Goal: Information Seeking & Learning: Learn about a topic

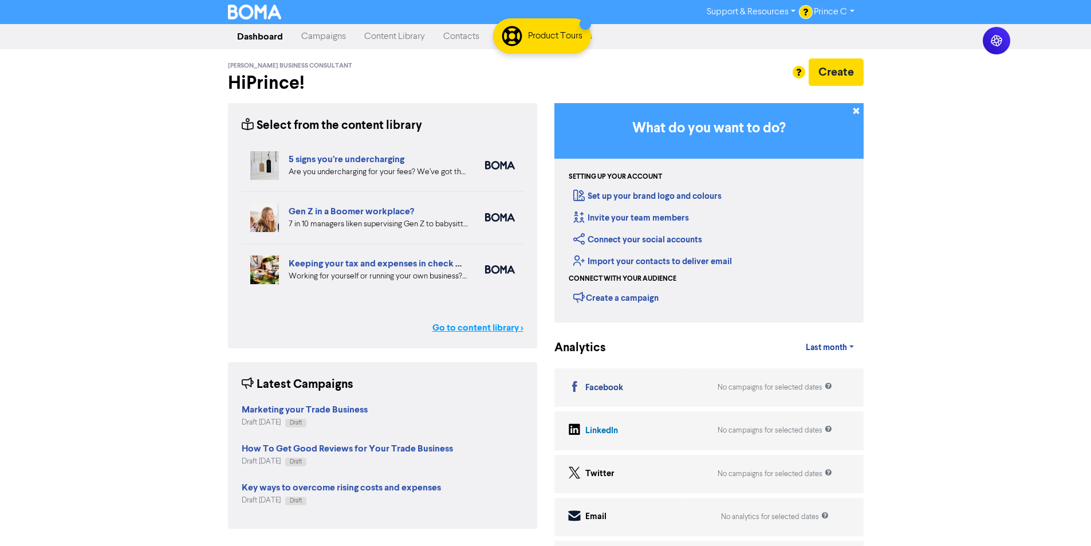
click at [500, 332] on link "Go to content library >" at bounding box center [477, 328] width 91 height 14
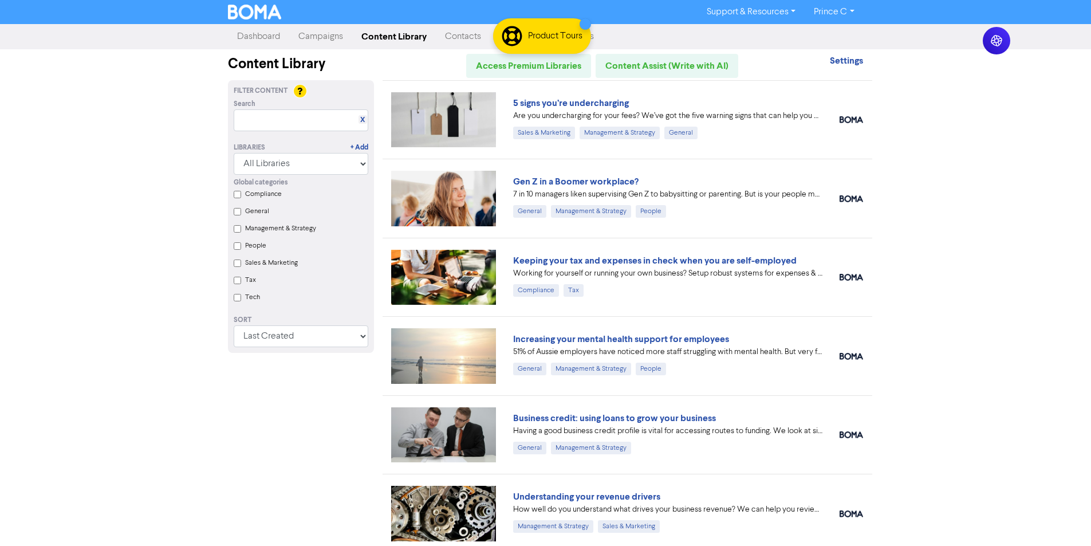
click at [259, 131] on div "Libraries + Add All Libraries BOMA Other Partners Xero" at bounding box center [301, 153] width 152 height 44
click at [265, 127] on input "text" at bounding box center [301, 120] width 135 height 22
type input "h"
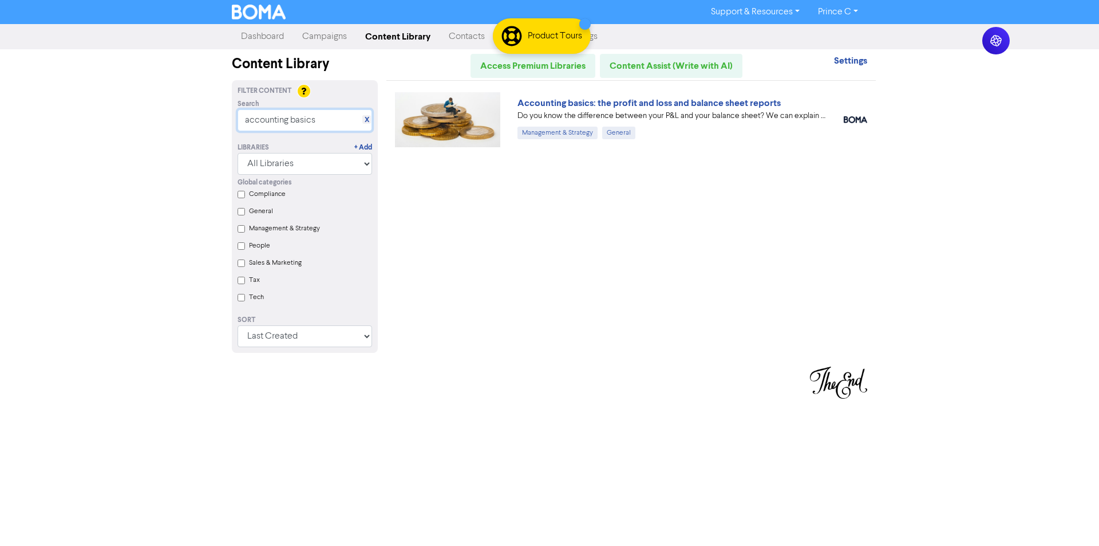
type input "accounting basics"
click at [431, 124] on img at bounding box center [447, 119] width 105 height 55
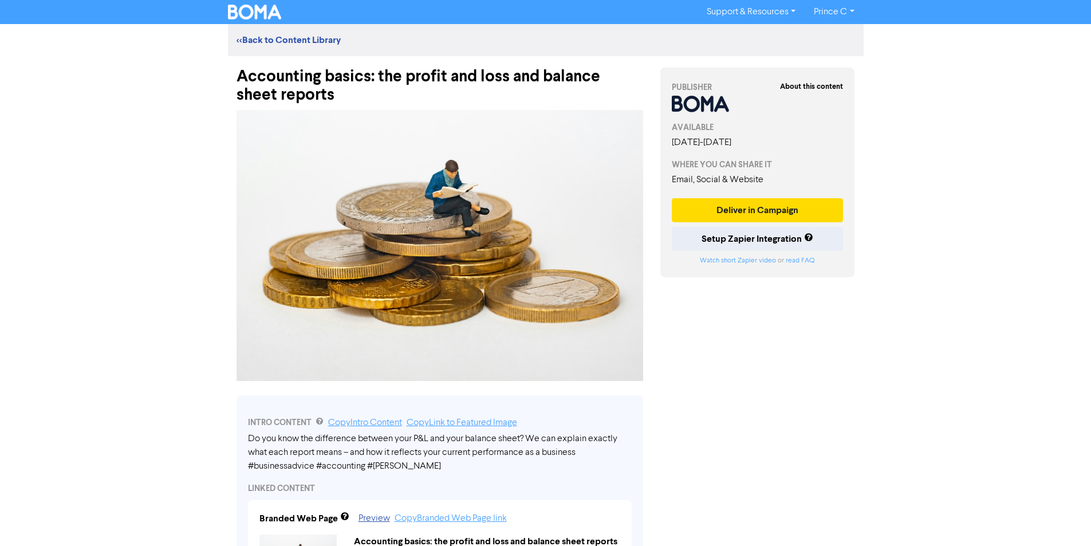
click at [398, 188] on img at bounding box center [439, 245] width 407 height 271
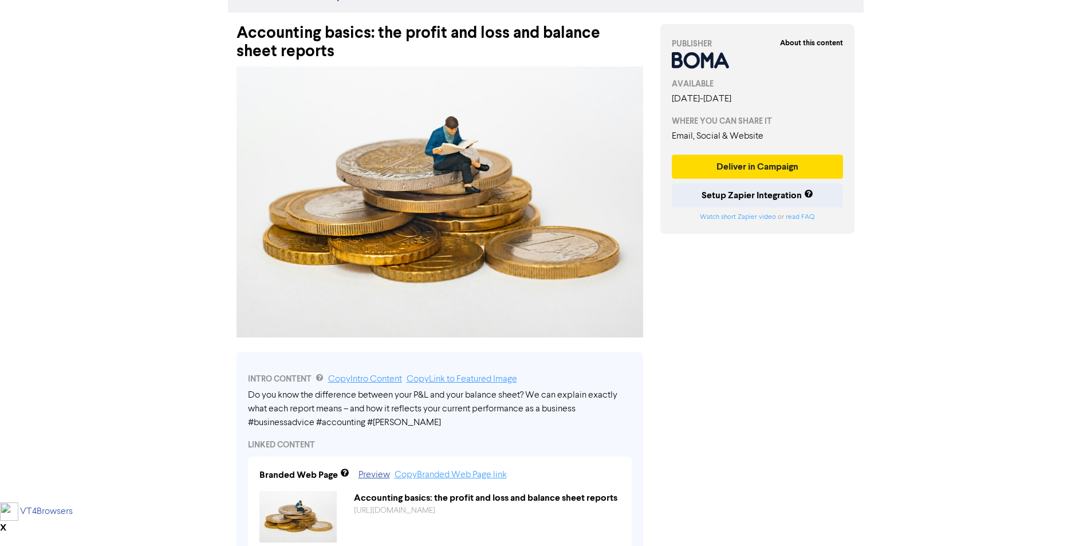
scroll to position [115, 0]
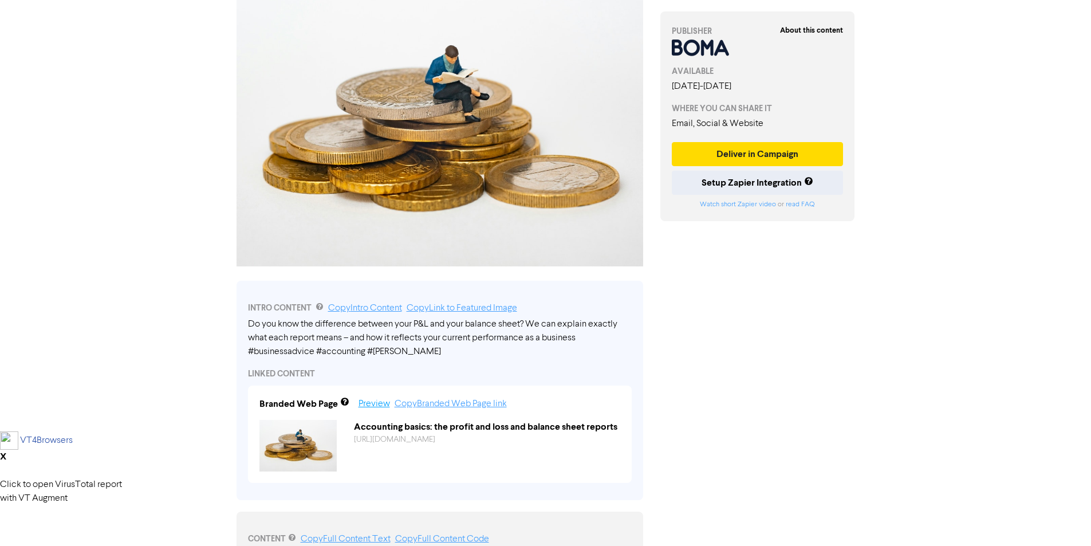
click at [369, 402] on link "Preview" at bounding box center [373, 403] width 31 height 9
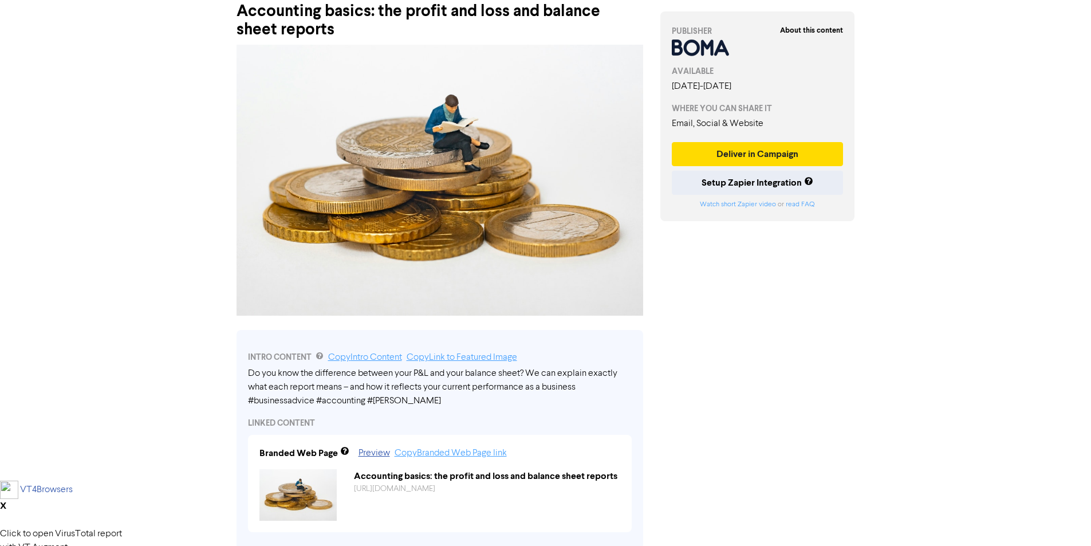
scroll to position [0, 0]
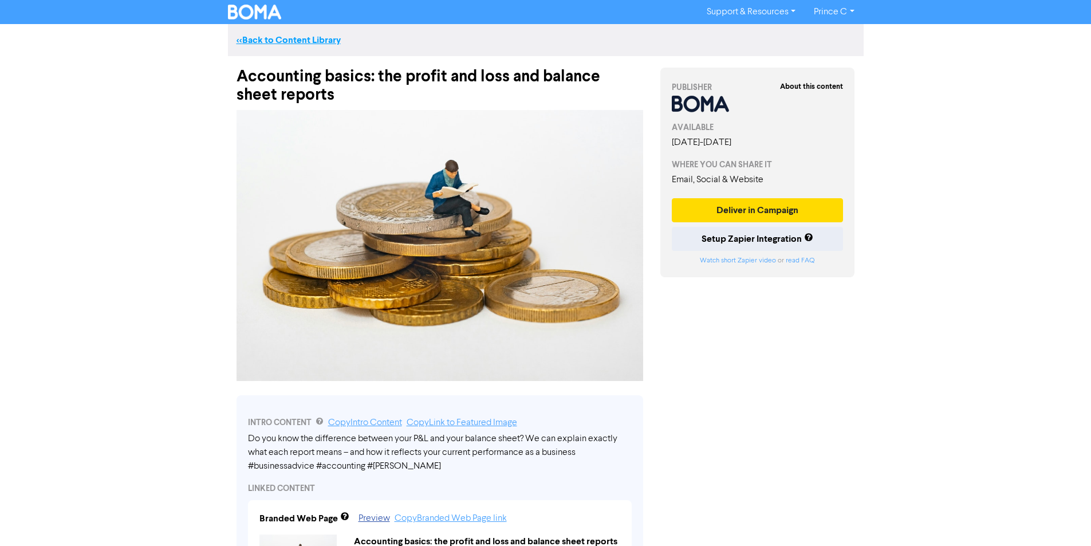
click at [256, 38] on link "<< Back to Content Library" at bounding box center [288, 39] width 104 height 11
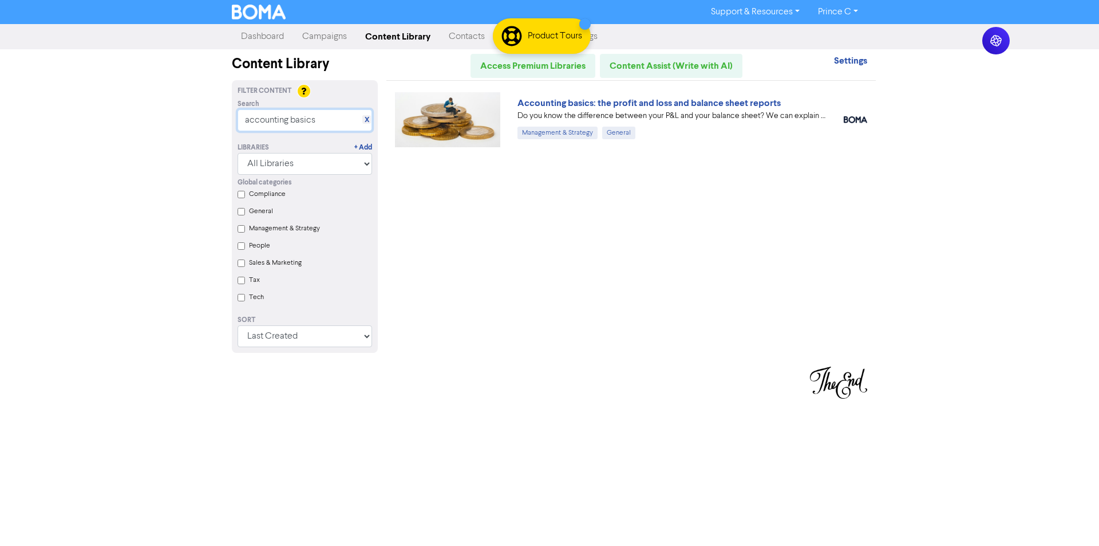
click at [318, 125] on input "accounting basics" at bounding box center [305, 120] width 135 height 22
drag, startPoint x: 317, startPoint y: 125, endPoint x: 310, endPoint y: 129, distance: 7.7
click at [315, 126] on input "accounting basics" at bounding box center [305, 120] width 135 height 22
type input "nsw budget"
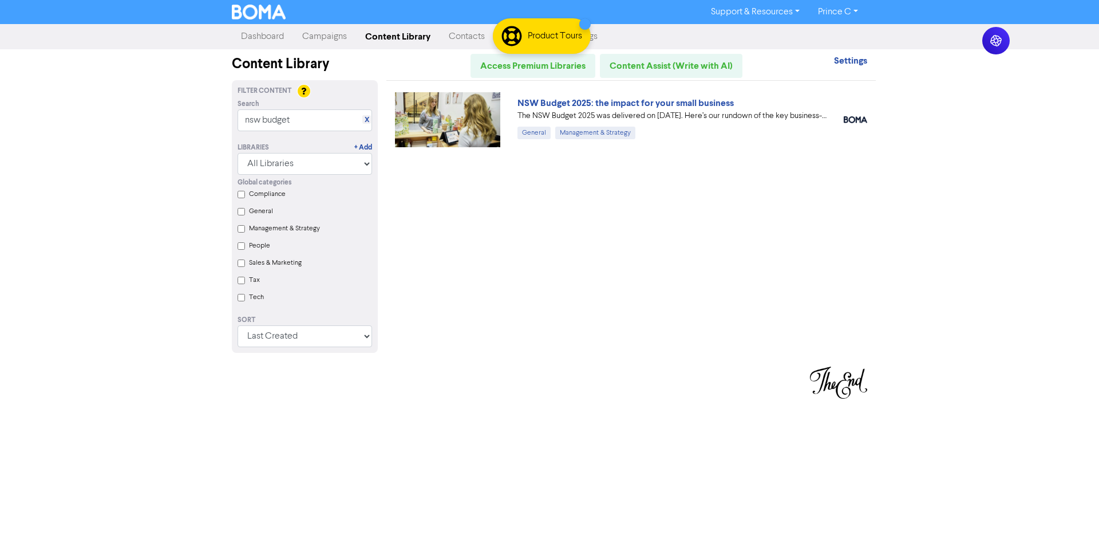
click at [458, 107] on img at bounding box center [447, 119] width 105 height 55
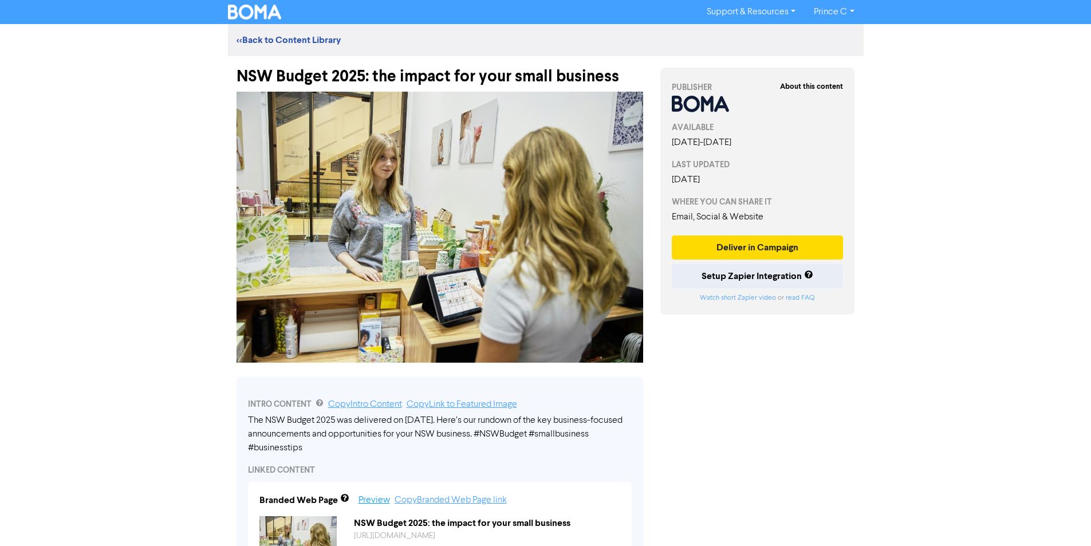
click at [367, 503] on link "Preview" at bounding box center [373, 499] width 31 height 9
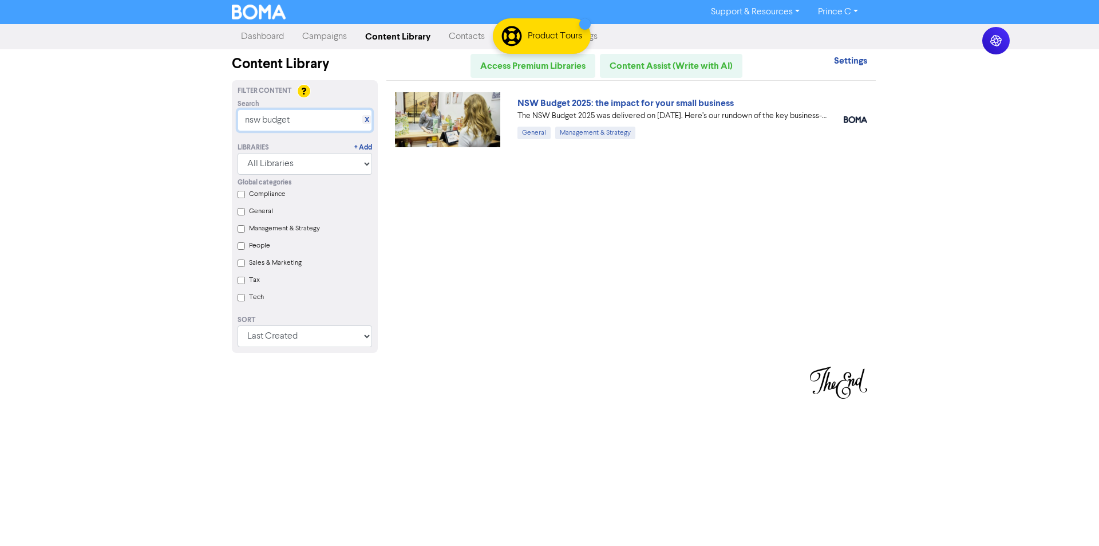
click at [291, 113] on input "nsw budget" at bounding box center [305, 120] width 135 height 22
click at [290, 113] on input "nsw budget" at bounding box center [305, 120] width 135 height 22
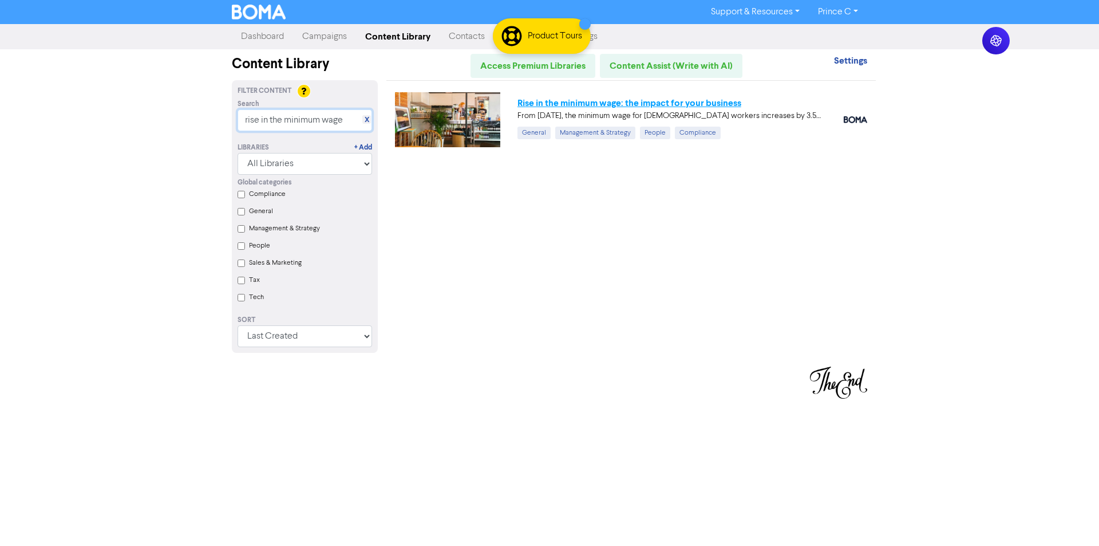
type input "rise in the minimum wage"
click at [544, 108] on link "Rise in the minimum wage: the impact for your business" at bounding box center [630, 102] width 224 height 11
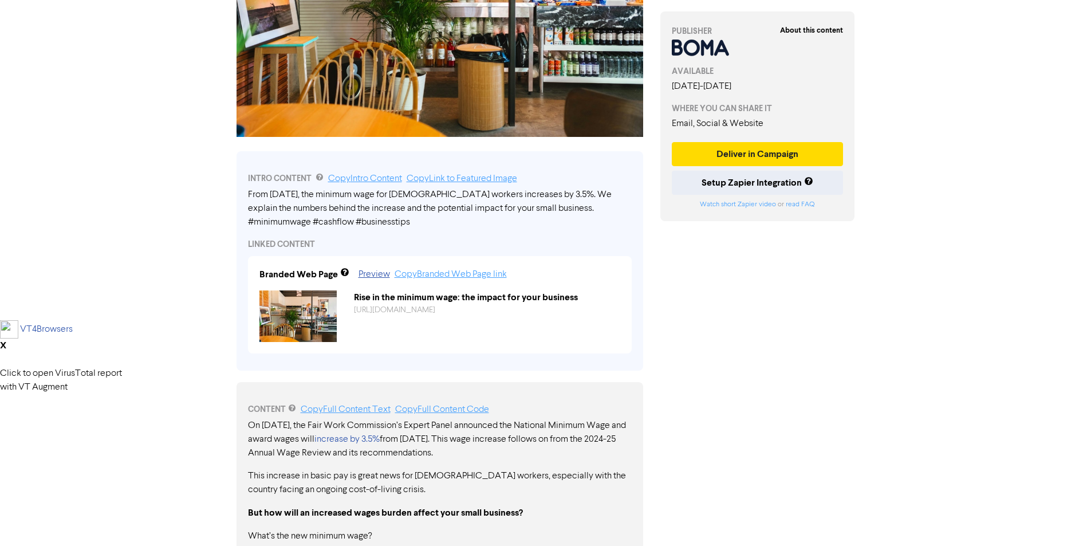
scroll to position [286, 0]
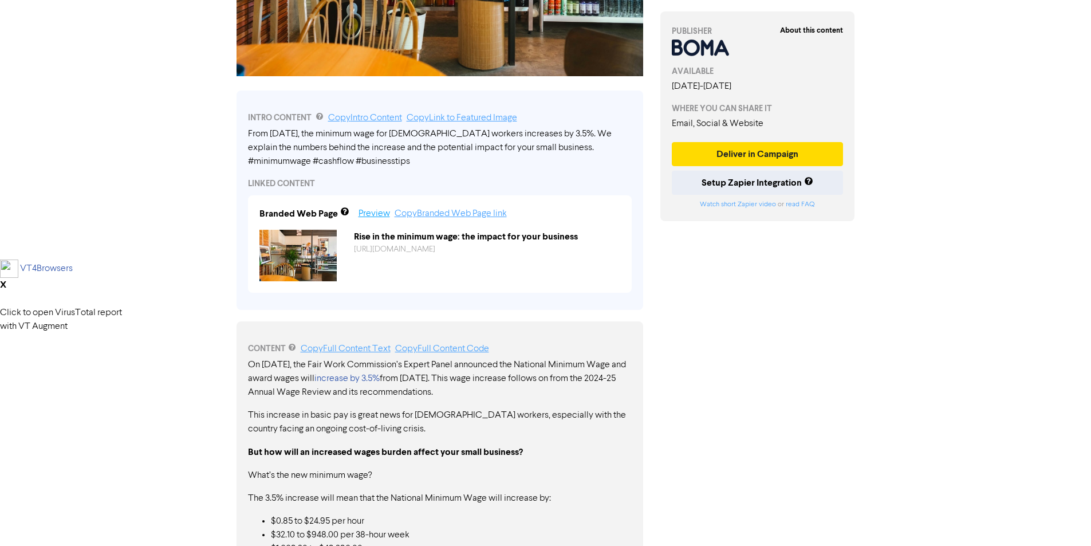
click at [370, 215] on link "Preview" at bounding box center [373, 213] width 31 height 9
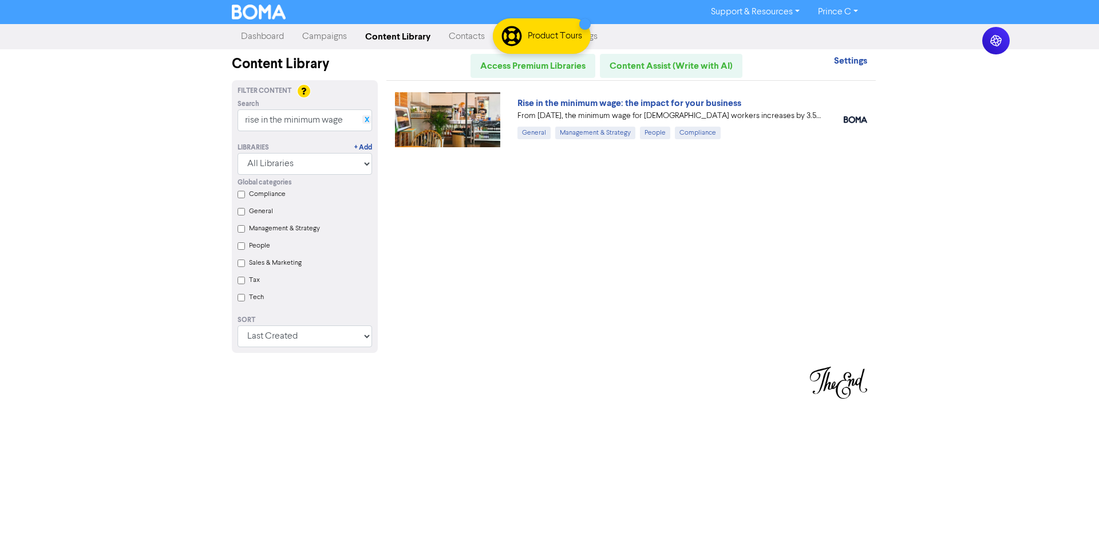
click at [366, 116] on link "X" at bounding box center [367, 120] width 5 height 9
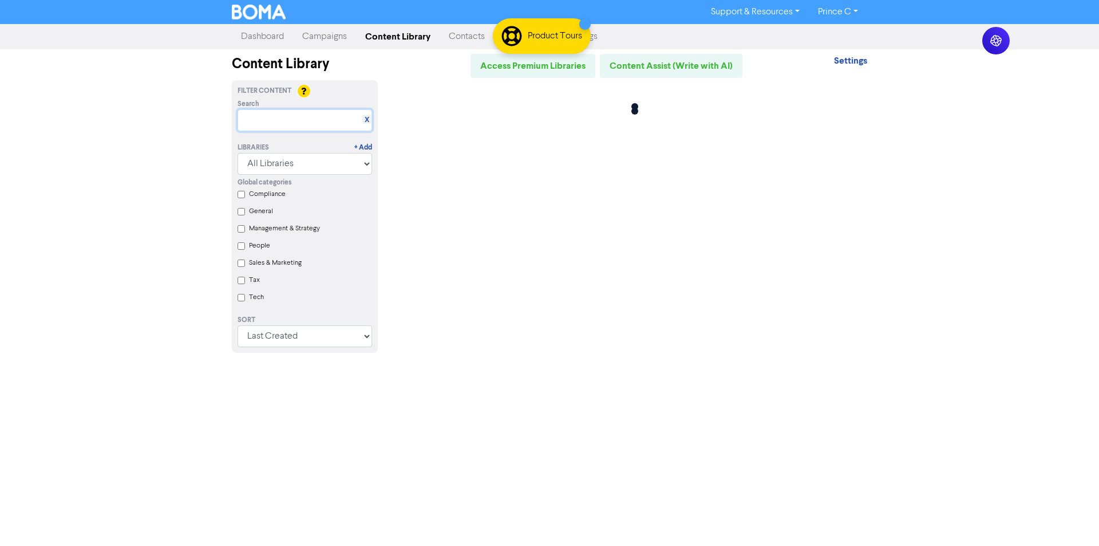
click at [325, 118] on input "text" at bounding box center [305, 120] width 135 height 22
click at [325, 119] on input "text" at bounding box center [305, 120] width 135 height 22
type input "s"
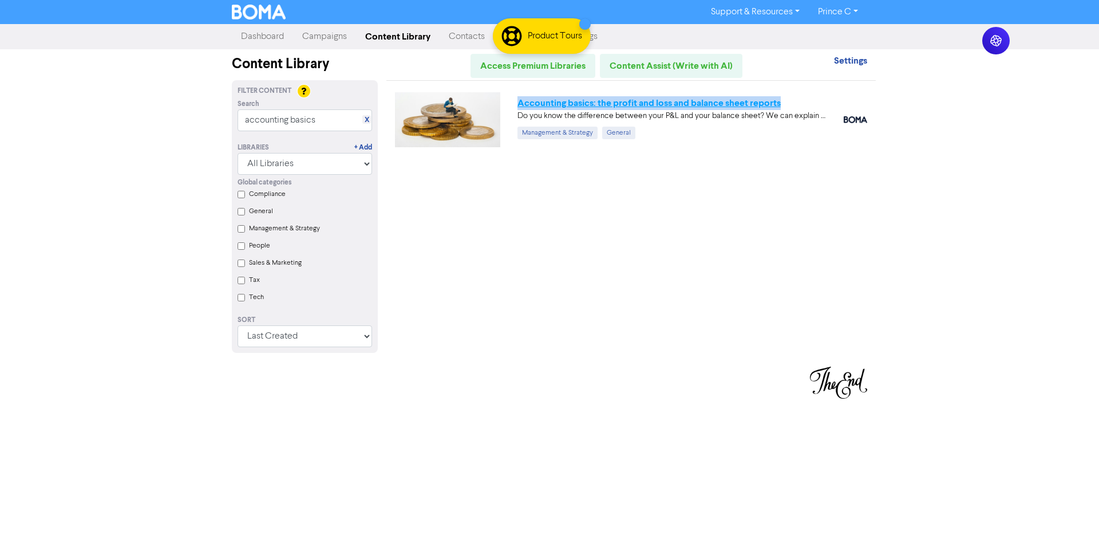
drag, startPoint x: 794, startPoint y: 106, endPoint x: 517, endPoint y: 98, distance: 276.7
click at [518, 98] on div "Accounting basics: the profit and loss and balance sheet reports" at bounding box center [672, 103] width 309 height 14
copy link "Accounting basics: the profit and loss and balance sheet reports"
click at [281, 115] on input "accounting basics" at bounding box center [305, 120] width 135 height 22
click at [282, 115] on input "accounting basics" at bounding box center [305, 120] width 135 height 22
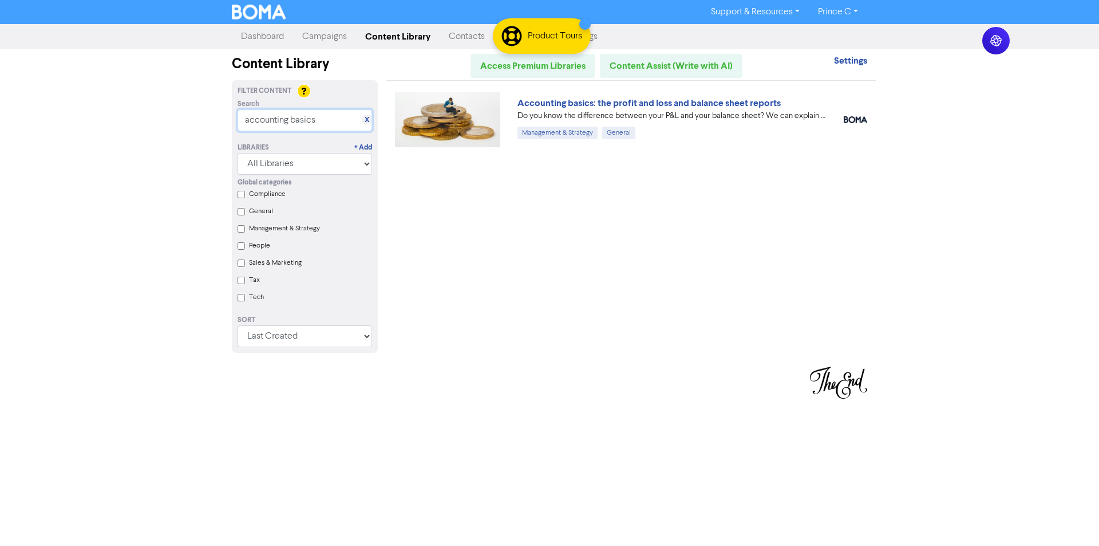
click at [282, 115] on input "accounting basics" at bounding box center [305, 120] width 135 height 22
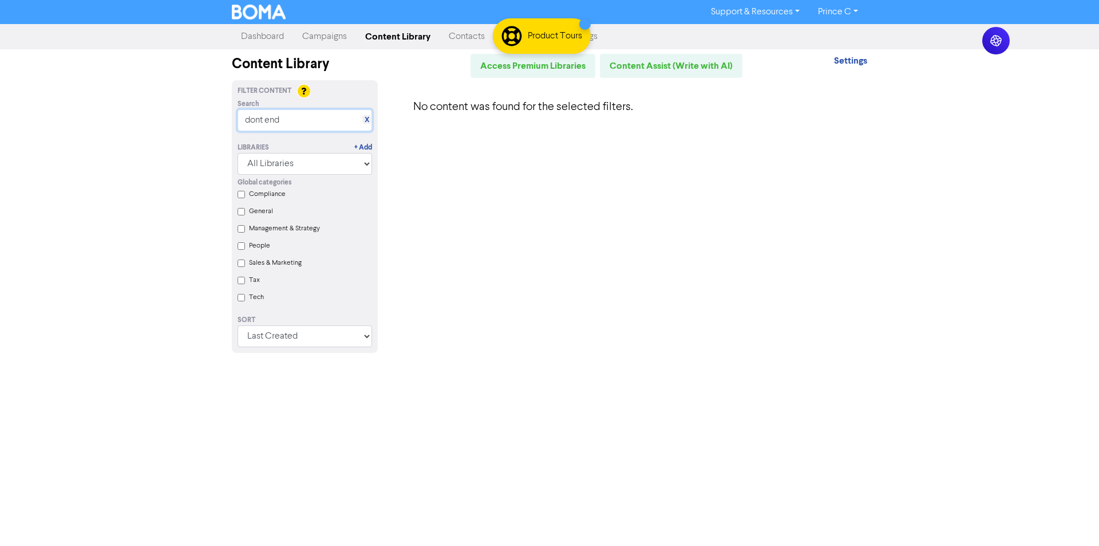
click at [262, 121] on input "dont end" at bounding box center [305, 120] width 135 height 22
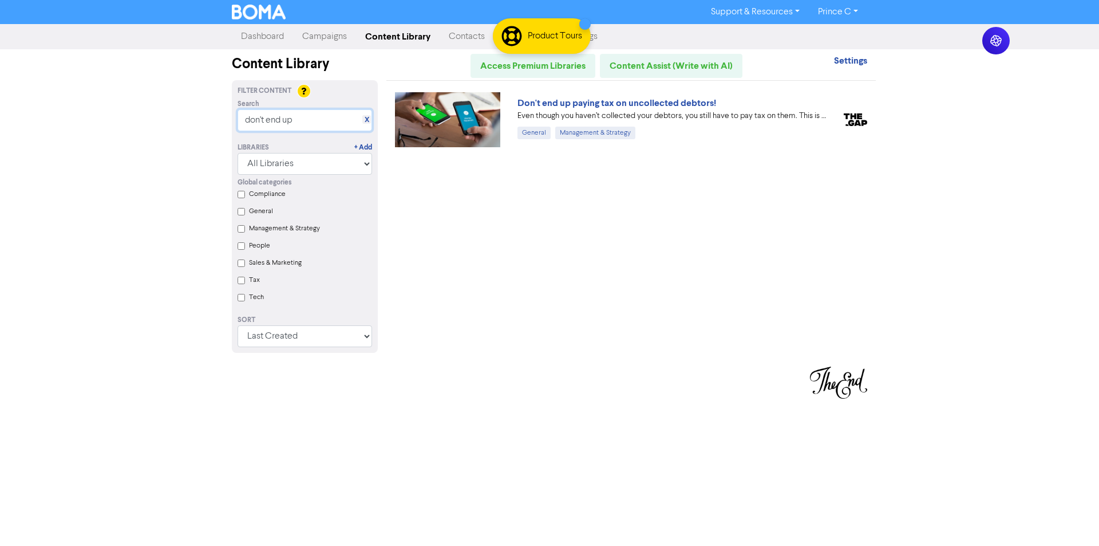
type input "don't end up"
click at [662, 253] on div "Don't end up paying tax on uncollected debtors! Even though you haven’t collect…" at bounding box center [631, 223] width 490 height 286
click at [554, 104] on link "Don't end up paying tax on uncollected debtors!" at bounding box center [617, 102] width 199 height 11
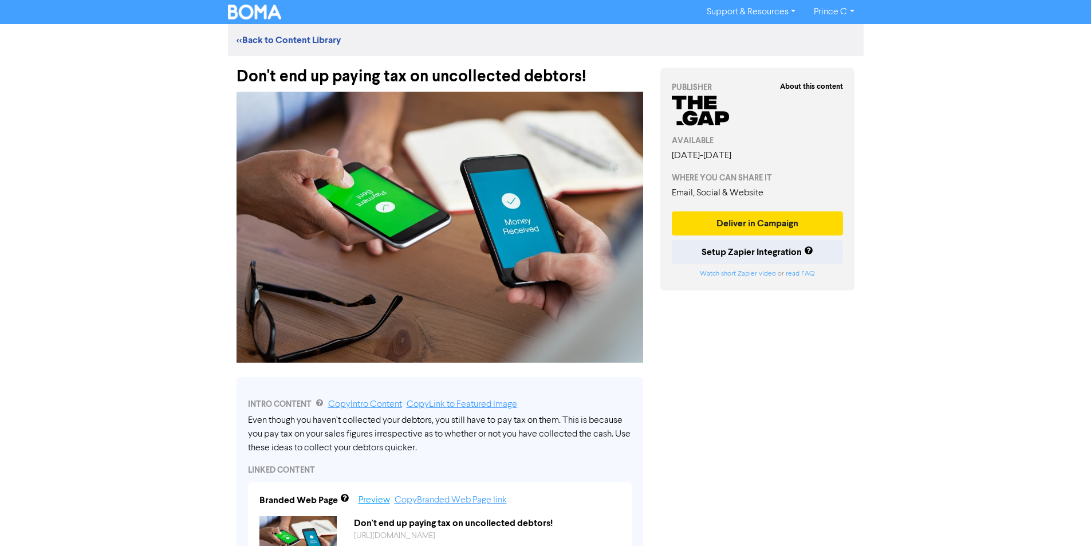
click at [368, 499] on link "Preview" at bounding box center [373, 499] width 31 height 9
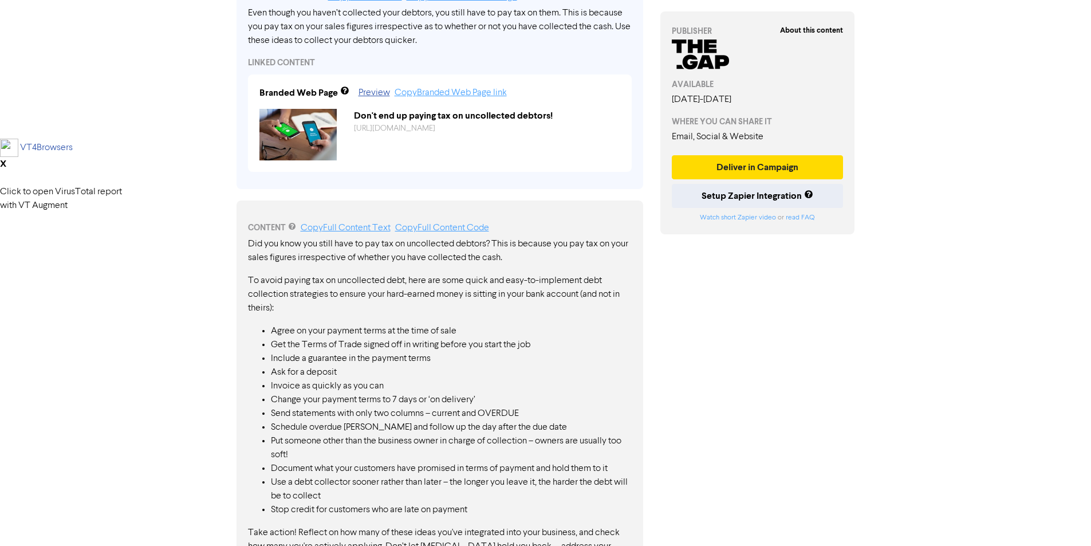
scroll to position [472, 0]
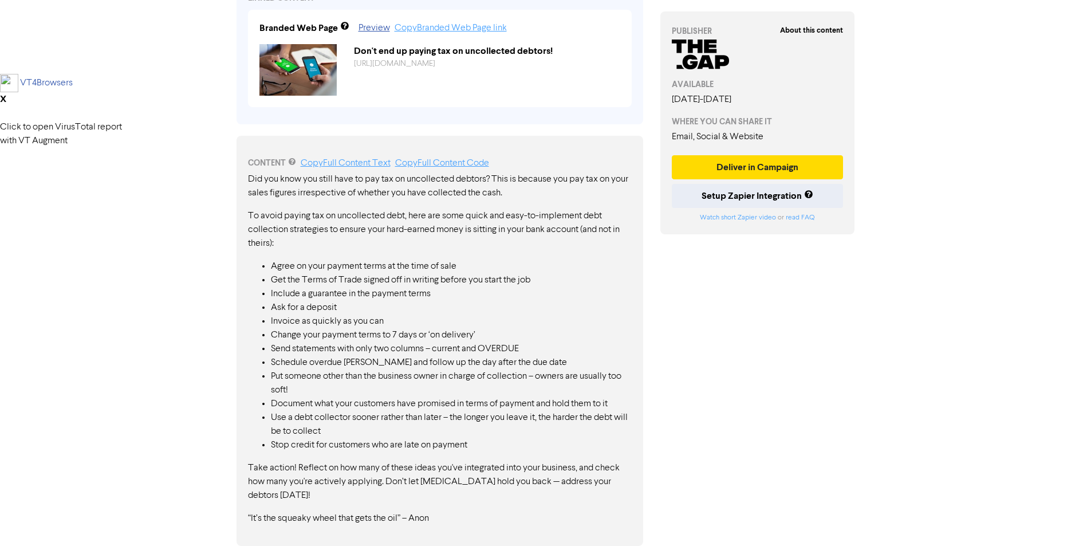
click at [661, 350] on div "About this content PUBLISHER AVAILABLE [DATE] - [DATE] WHERE YOU CAN SHARE IT E…" at bounding box center [758, 64] width 212 height 961
click at [337, 226] on p "To avoid paying tax on uncollected debt, here are some quick and easy-to-implem…" at bounding box center [440, 229] width 384 height 41
drag, startPoint x: 344, startPoint y: 220, endPoint x: 421, endPoint y: 270, distance: 92.0
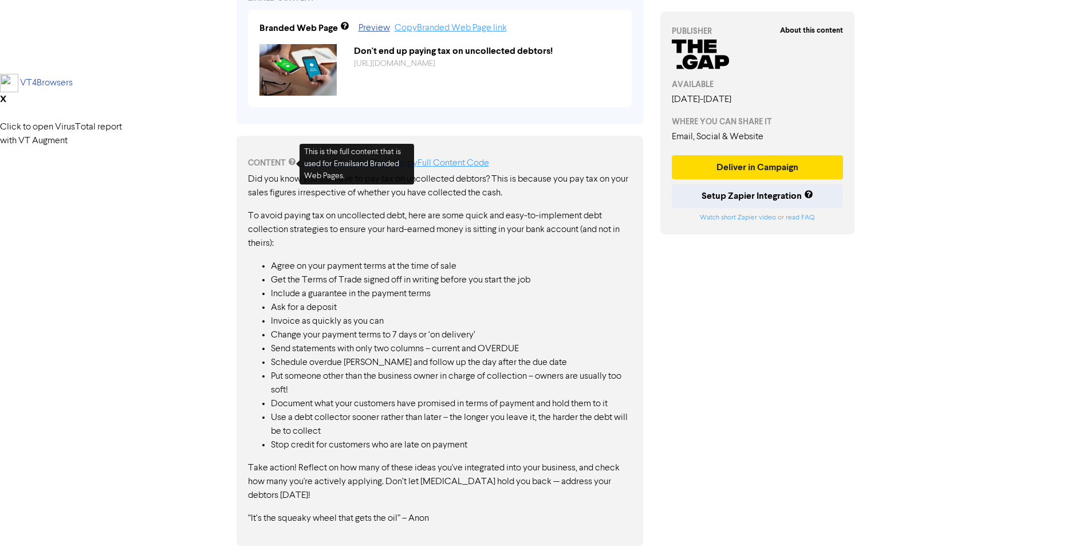
click at [421, 270] on div "Did you know you still have to pay tax on uncollected debtors? This is because …" at bounding box center [440, 348] width 384 height 353
click at [457, 284] on li "Get the Terms of Trade signed off in writing before you start the job" at bounding box center [451, 280] width 361 height 14
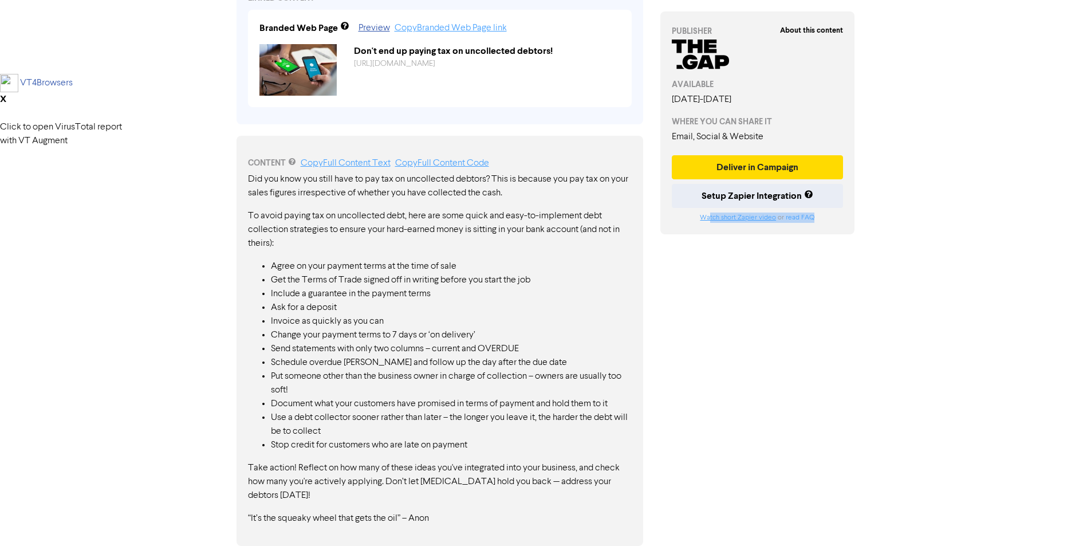
drag, startPoint x: 828, startPoint y: 223, endPoint x: 709, endPoint y: 217, distance: 118.7
click at [709, 217] on div "About this content PUBLISHER AVAILABLE [DATE] - [DATE] WHERE YOU CAN SHARE IT E…" at bounding box center [757, 122] width 195 height 223
click at [689, 223] on div "About this content PUBLISHER AVAILABLE [DATE] - [DATE] WHERE YOU CAN SHARE IT E…" at bounding box center [757, 122] width 195 height 223
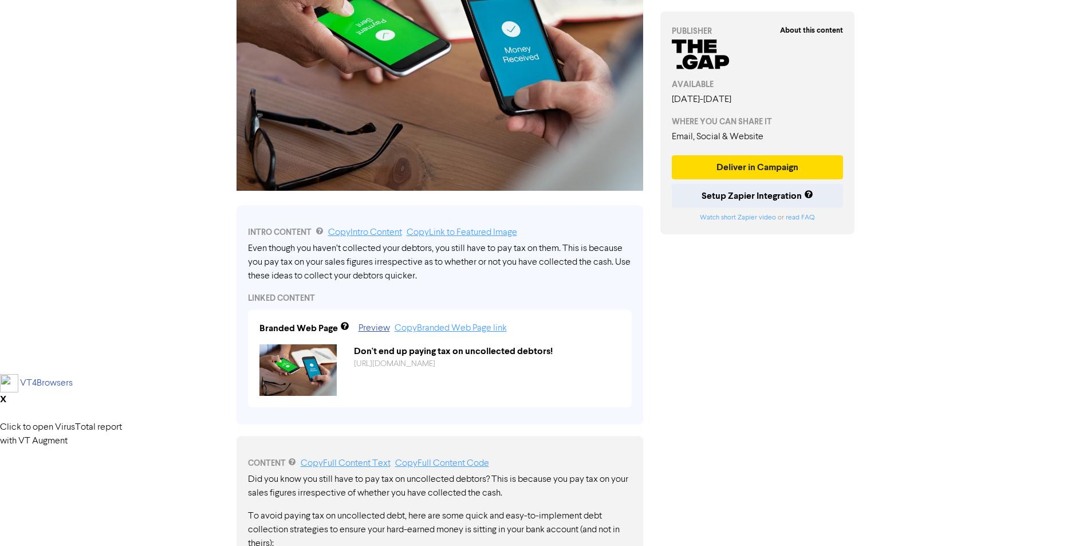
scroll to position [0, 0]
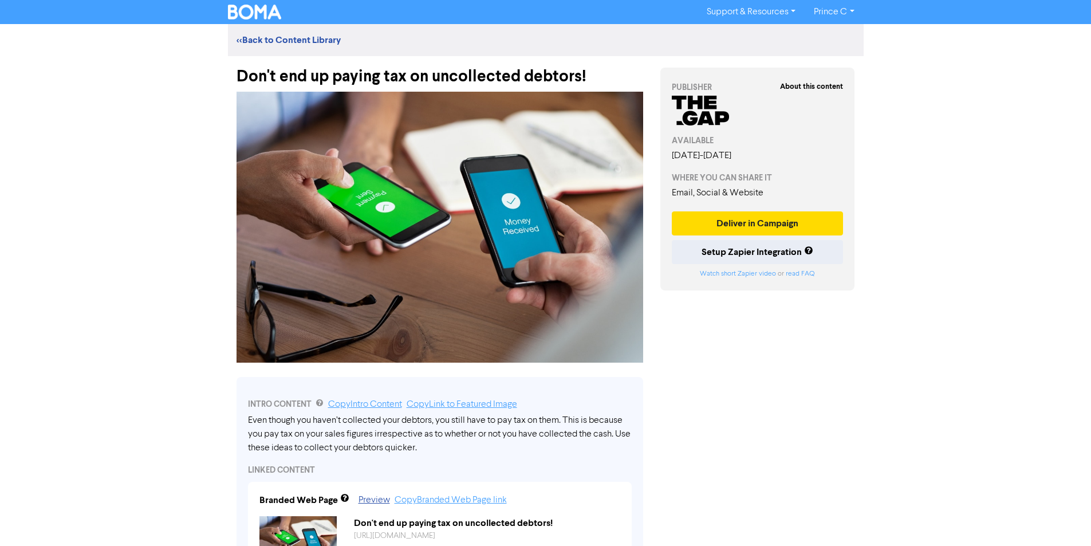
click at [896, 361] on div "Support & Resources Video Tutorials FAQ & Guides Marketing Education Prince C L…" at bounding box center [545, 273] width 1091 height 546
click at [841, 317] on div "About this content PUBLISHER AVAILABLE [DATE] - [DATE] WHERE YOU CAN SHARE IT E…" at bounding box center [758, 536] width 212 height 961
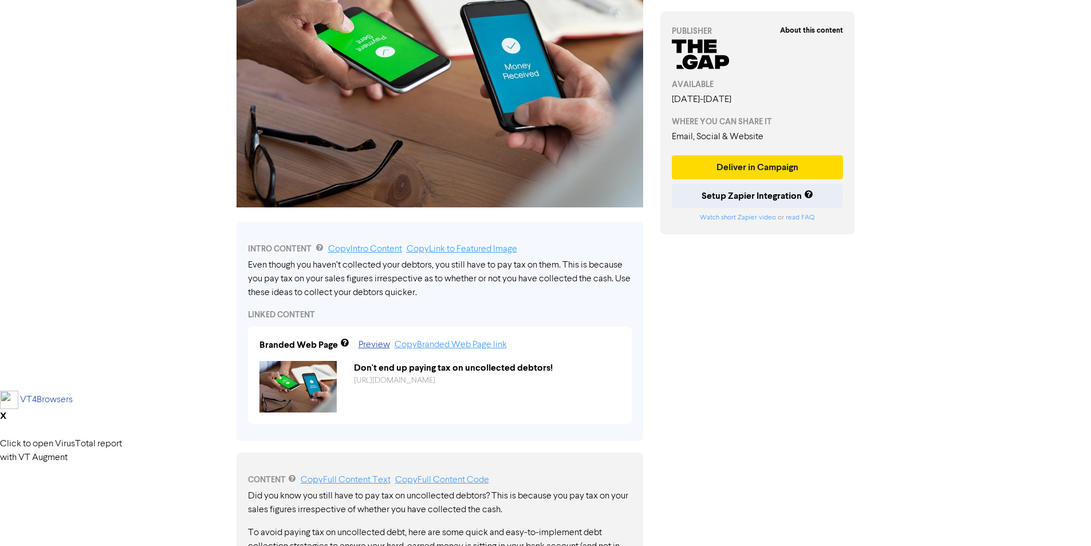
scroll to position [172, 0]
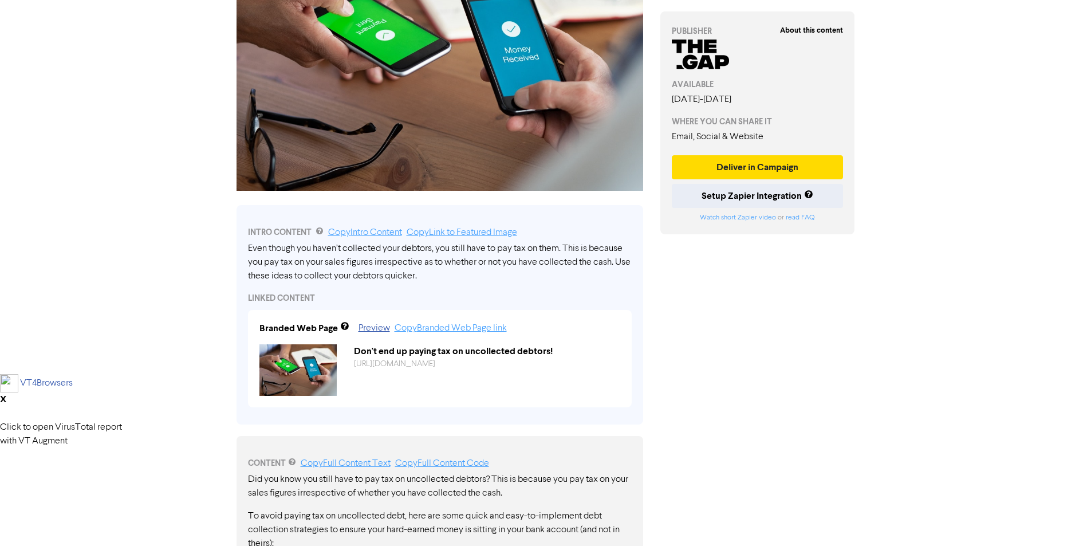
click at [721, 320] on div "About this content PUBLISHER AVAILABLE [DATE] - [DATE] WHERE YOU CAN SHARE IT E…" at bounding box center [758, 364] width 212 height 961
click at [721, 321] on div "About this content PUBLISHER AVAILABLE [DATE] - [DATE] WHERE YOU CAN SHARE IT E…" at bounding box center [758, 364] width 212 height 961
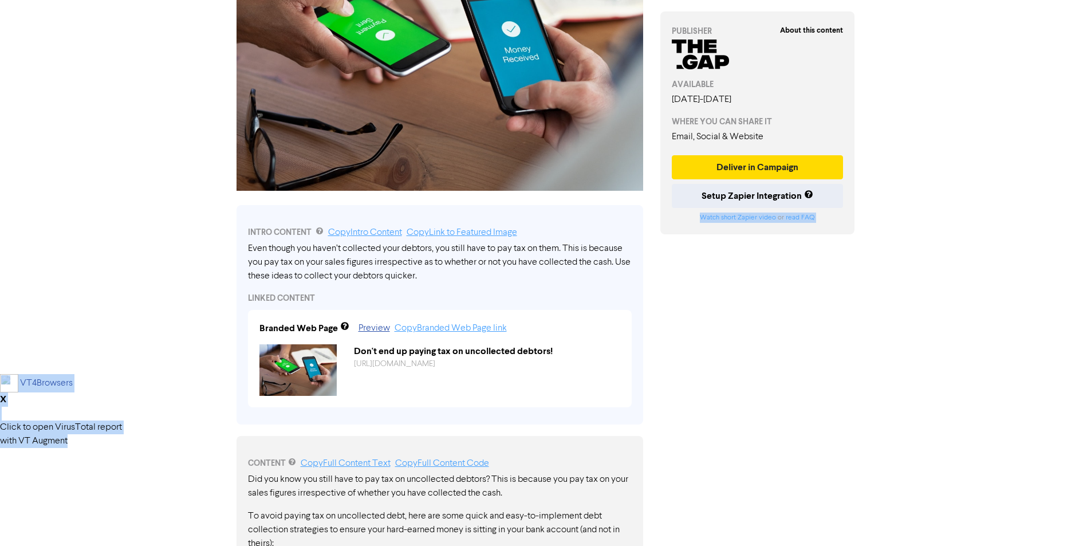
click at [721, 321] on div "About this content PUBLISHER AVAILABLE [DATE] - [DATE] WHERE YOU CAN SHARE IT E…" at bounding box center [758, 364] width 212 height 961
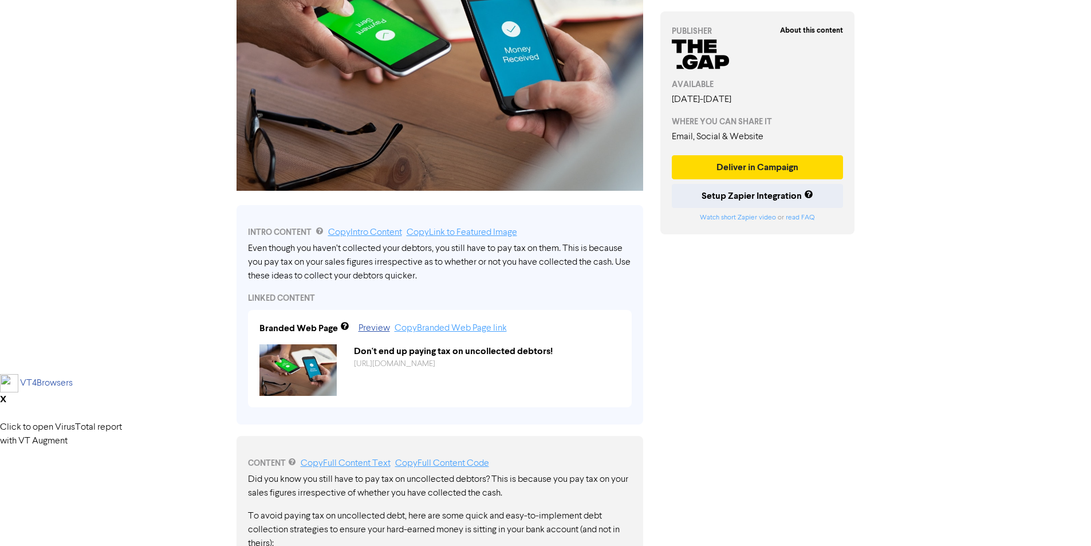
click at [76, 171] on div "Support & Resources Video Tutorials FAQ & Guides Marketing Education Prince C L…" at bounding box center [545, 101] width 1091 height 546
click at [76, 172] on div "Support & Resources Video Tutorials FAQ & Guides Marketing Education Prince C L…" at bounding box center [545, 101] width 1091 height 546
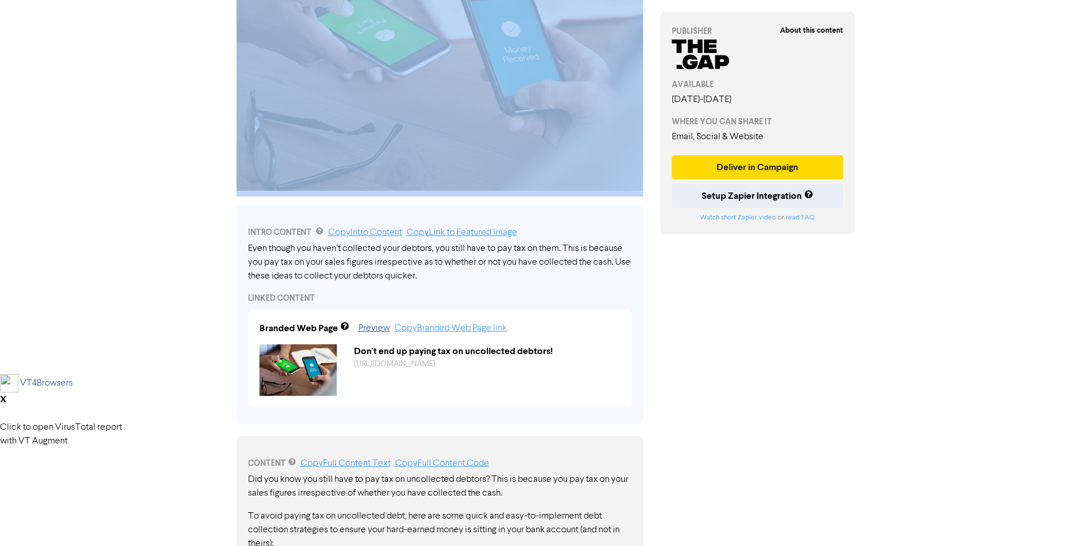
click at [76, 173] on div "Support & Resources Video Tutorials FAQ & Guides Marketing Education Prince C L…" at bounding box center [545, 101] width 1091 height 546
click at [76, 174] on div "Support & Resources Video Tutorials FAQ & Guides Marketing Education Prince C L…" at bounding box center [545, 101] width 1091 height 546
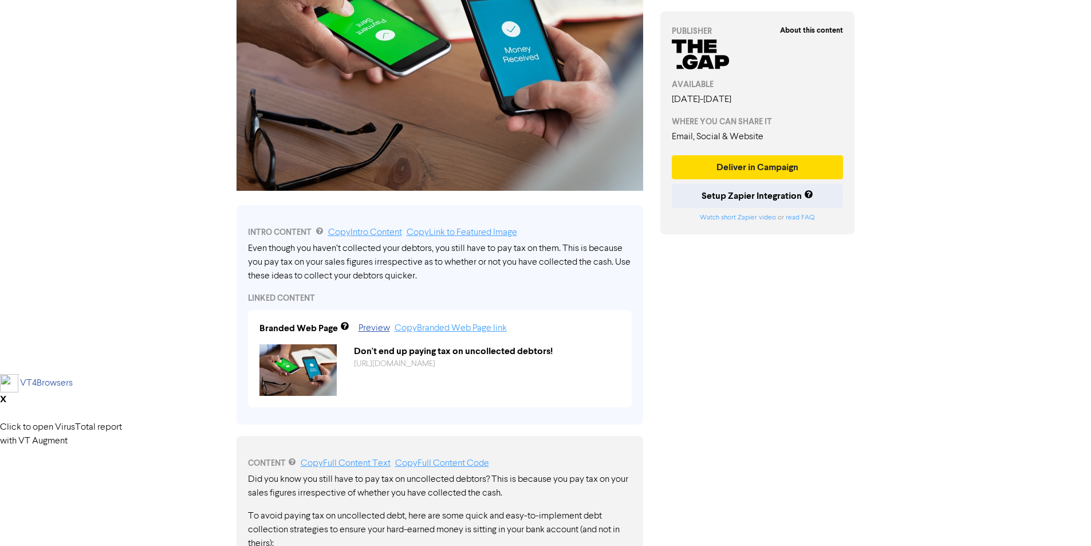
click at [76, 175] on div "Support & Resources Video Tutorials FAQ & Guides Marketing Education Prince C L…" at bounding box center [545, 101] width 1091 height 546
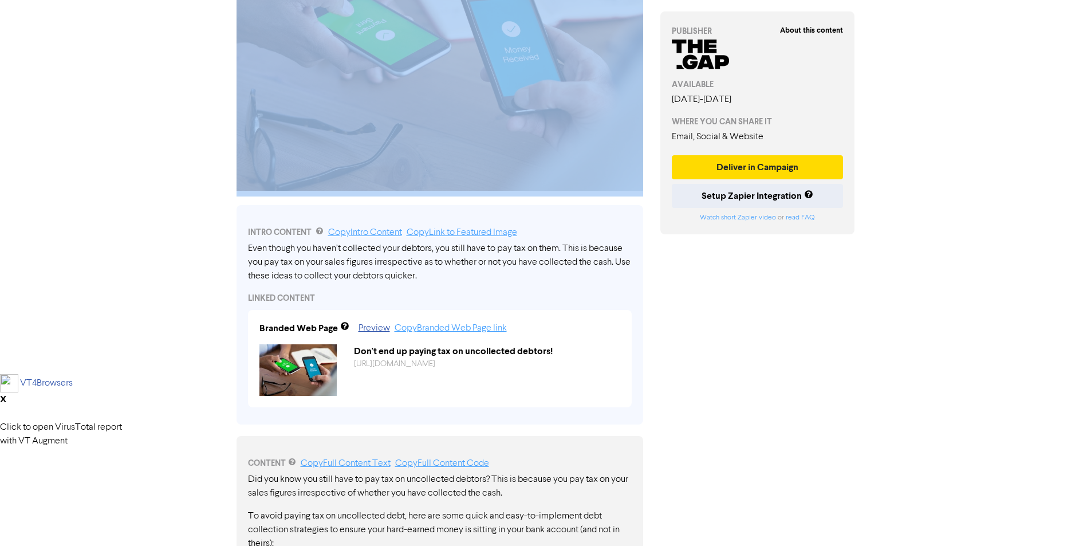
click at [76, 175] on div "Support & Resources Video Tutorials FAQ & Guides Marketing Education Prince C L…" at bounding box center [545, 101] width 1091 height 546
click at [46, 166] on div "Support & Resources Video Tutorials FAQ & Guides Marketing Education Prince C L…" at bounding box center [545, 101] width 1091 height 546
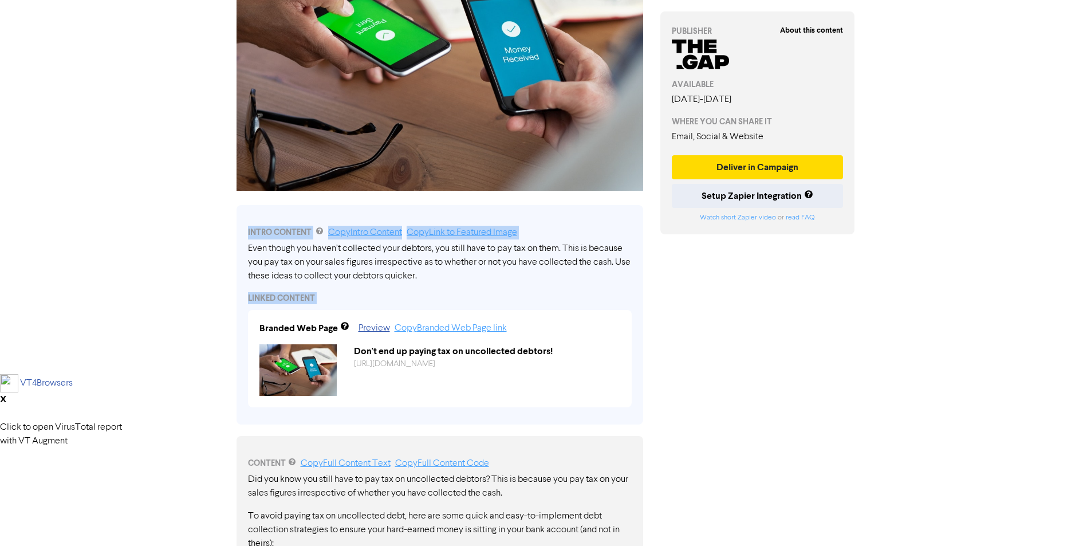
drag, startPoint x: 240, startPoint y: 203, endPoint x: 632, endPoint y: 327, distance: 410.3
click at [633, 328] on div "INTRO CONTENT Copy Intro Content Copy Link to Featured Image Even though you ha…" at bounding box center [440, 310] width 424 height 228
click at [573, 277] on div "Even though you haven’t collected your debtors, you still have to pay tax on th…" at bounding box center [440, 262] width 384 height 41
click at [564, 233] on div "INTRO CONTENT Copy Intro Content Copy Link to Featured Image" at bounding box center [440, 233] width 384 height 14
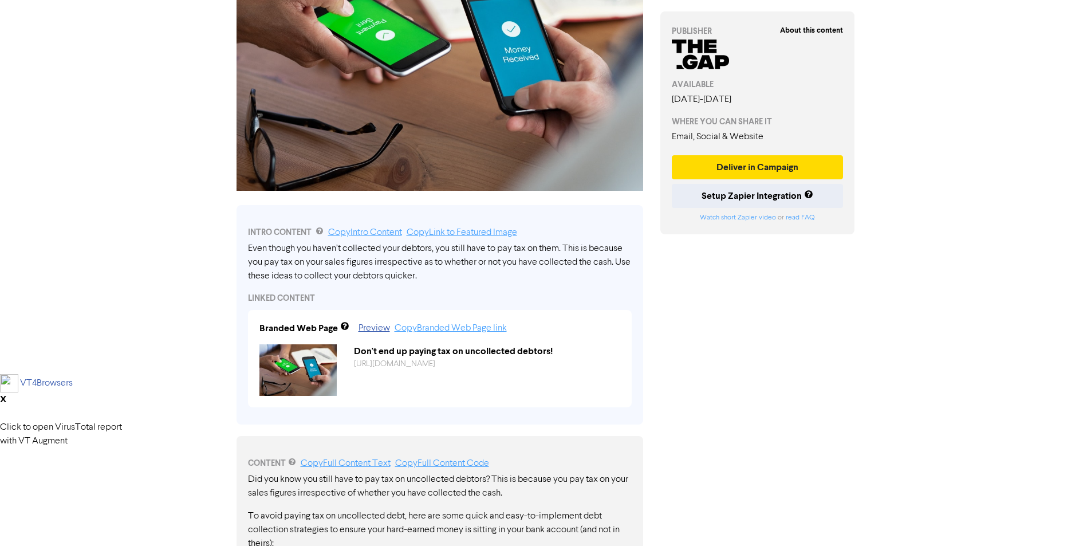
click at [990, 254] on div "Support & Resources Video Tutorials FAQ & Guides Marketing Education Prince C L…" at bounding box center [545, 101] width 1091 height 546
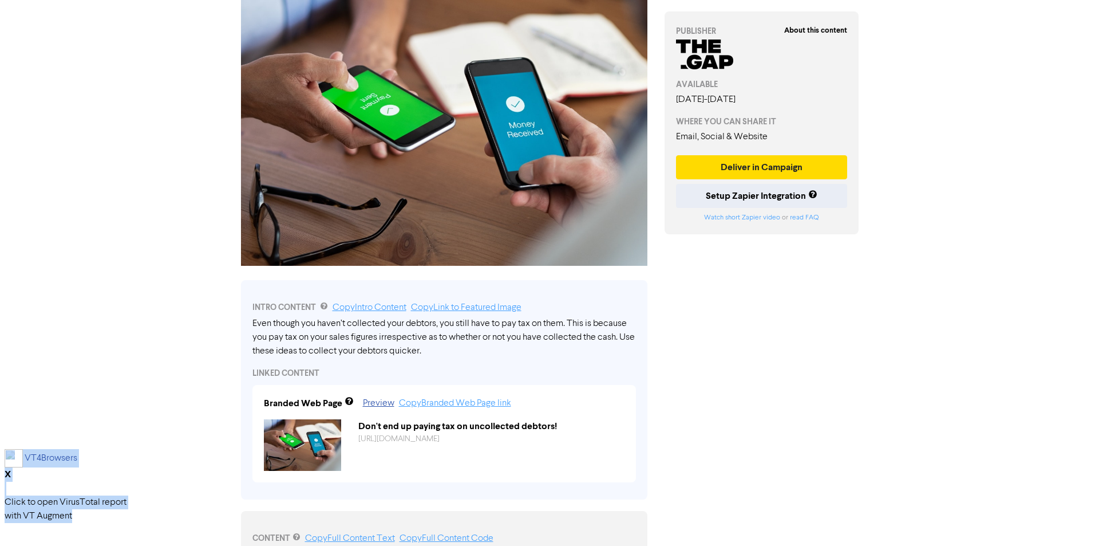
scroll to position [0, 0]
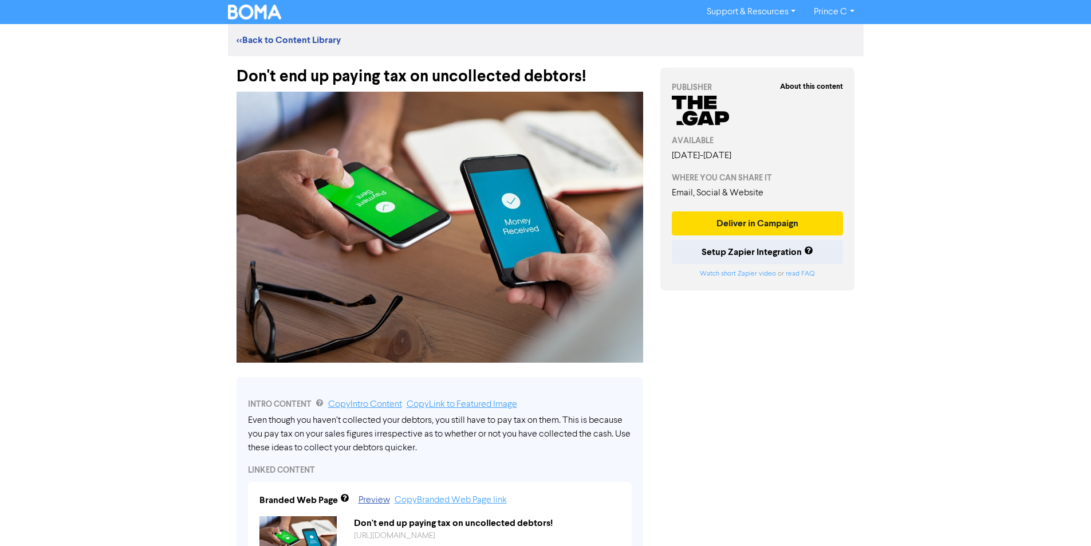
click at [86, 85] on div "Support & Resources Video Tutorials FAQ & Guides Marketing Education Prince C L…" at bounding box center [545, 273] width 1091 height 546
click at [86, 86] on div "Support & Resources Video Tutorials FAQ & Guides Marketing Education Prince C L…" at bounding box center [545, 273] width 1091 height 546
click at [401, 312] on img at bounding box center [439, 227] width 407 height 271
click at [877, 373] on div "Support & Resources Video Tutorials FAQ & Guides Marketing Education Prince C L…" at bounding box center [545, 273] width 1091 height 546
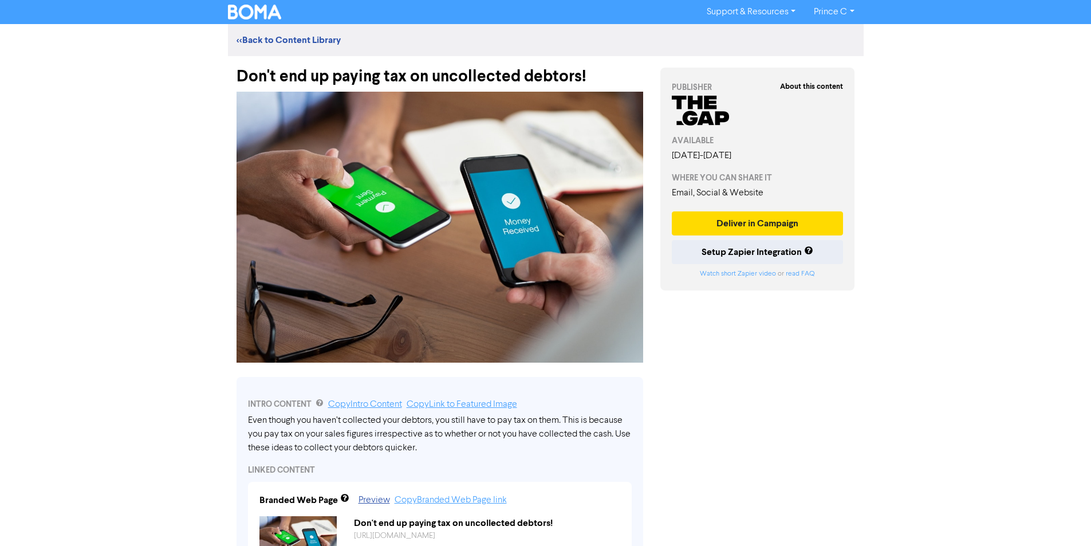
click at [877, 373] on div "Support & Resources Video Tutorials FAQ & Guides Marketing Education Prince C L…" at bounding box center [545, 273] width 1091 height 546
click at [873, 339] on div "Support & Resources Video Tutorials FAQ & Guides Marketing Education Prince C L…" at bounding box center [545, 273] width 1091 height 546
click at [871, 337] on div "Support & Resources Video Tutorials FAQ & Guides Marketing Education Prince C L…" at bounding box center [545, 273] width 1091 height 546
click at [870, 334] on div "<< Back to Content Library Don't end up paying tax on uncollected debtors! INTR…" at bounding box center [545, 520] width 653 height 993
click at [309, 27] on div "<< Back to Content Library" at bounding box center [546, 40] width 636 height 32
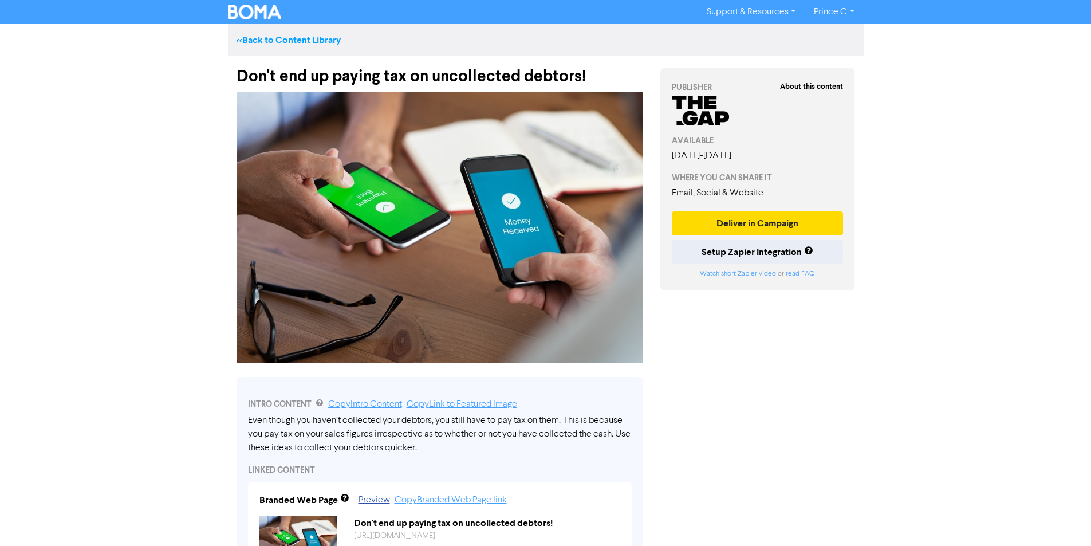
click at [306, 36] on link "<< Back to Content Library" at bounding box center [288, 39] width 104 height 11
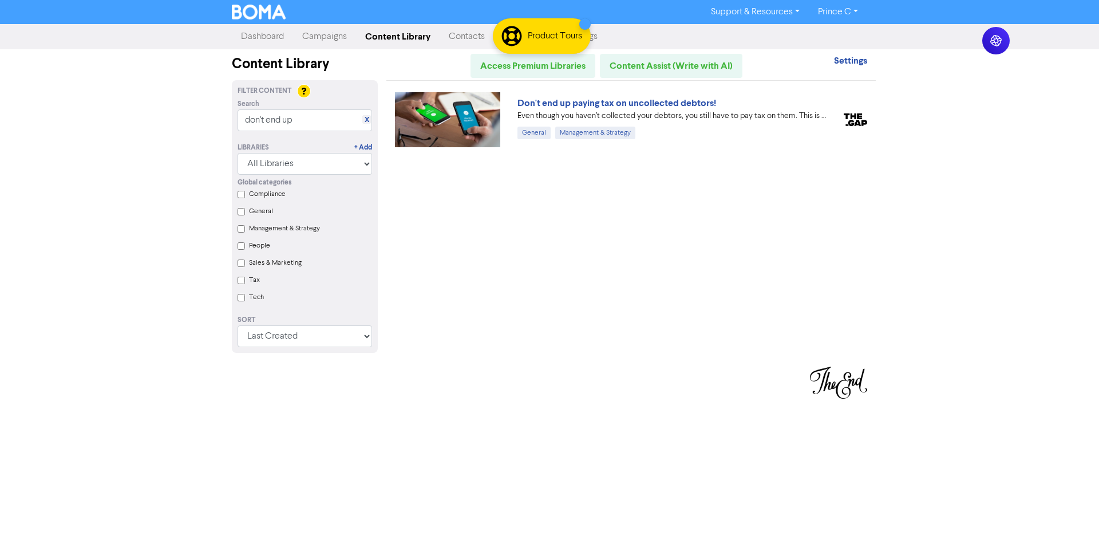
click at [406, 35] on link "Content Library" at bounding box center [398, 36] width 84 height 23
click at [404, 35] on link "Content Library" at bounding box center [398, 36] width 84 height 23
